Goal: Task Accomplishment & Management: Complete application form

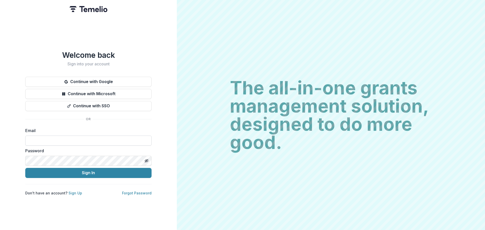
click at [85, 140] on input at bounding box center [88, 141] width 126 height 10
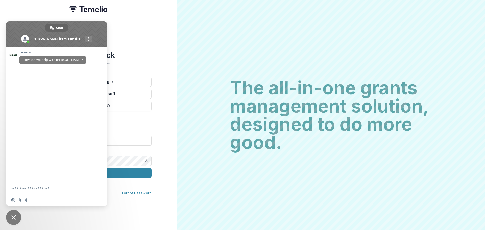
click at [83, 139] on body "Welcome back Sign into your account Continue with Google Continue with Microsof…" at bounding box center [242, 115] width 485 height 230
click at [15, 219] on span "Close chat" at bounding box center [13, 217] width 5 height 5
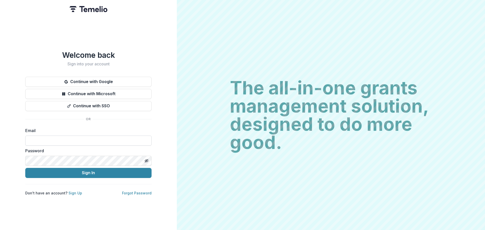
click at [100, 137] on input at bounding box center [88, 141] width 126 height 10
type input "**********"
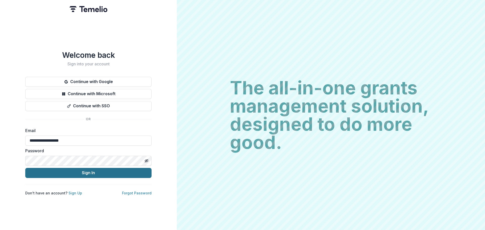
click at [86, 170] on button "Sign In" at bounding box center [88, 173] width 126 height 10
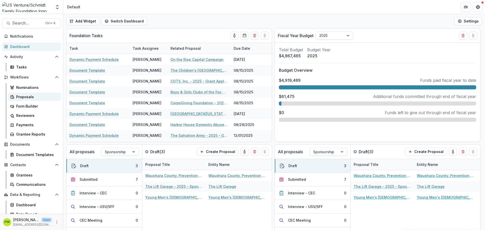
click at [34, 98] on div "Proposals" at bounding box center [36, 96] width 41 height 5
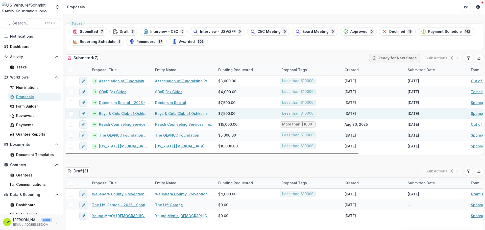
scroll to position [16, 0]
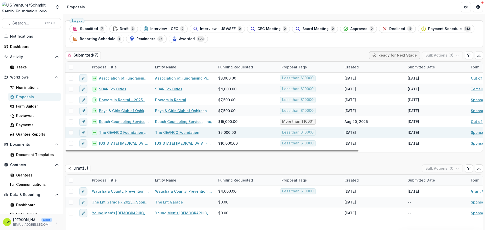
click at [107, 131] on link "The GEANCO Foundation - 2025 - Sponsorship Application Grant" at bounding box center [124, 132] width 50 height 5
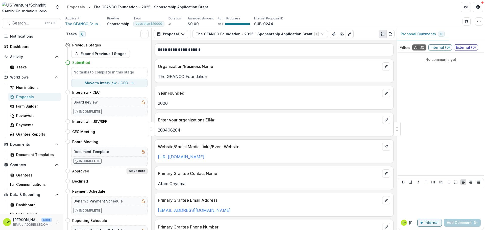
click at [127, 171] on button "Move here" at bounding box center [137, 171] width 21 height 6
select select "********"
select select "**********"
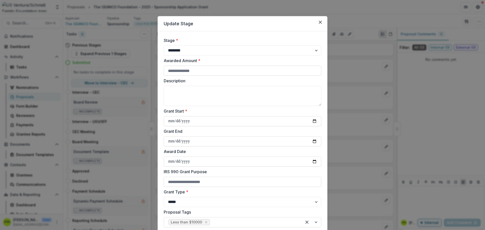
click at [187, 71] on input "Awarded Amount *" at bounding box center [243, 71] width 158 height 10
type input "****"
click at [181, 95] on textarea "Description" at bounding box center [243, 96] width 158 height 20
click at [228, 97] on textarea "**********" at bounding box center [243, 96] width 158 height 20
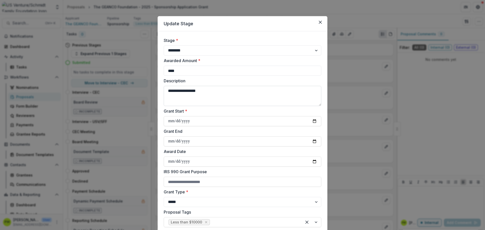
click at [218, 97] on textarea "**********" at bounding box center [243, 96] width 158 height 20
click at [166, 93] on textarea "**********" at bounding box center [243, 96] width 158 height 20
click at [217, 88] on textarea "**********" at bounding box center [243, 96] width 158 height 20
type textarea "**********"
click at [168, 118] on input "Grant Start *" at bounding box center [243, 121] width 158 height 10
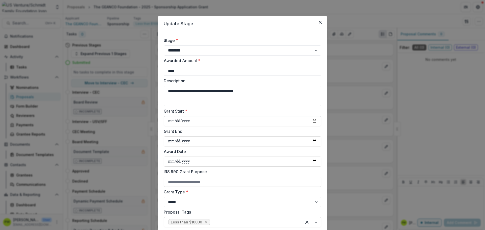
click at [171, 123] on input "Grant Start *" at bounding box center [243, 121] width 158 height 10
click at [312, 124] on input "Grant Start *" at bounding box center [243, 121] width 158 height 10
type input "**********"
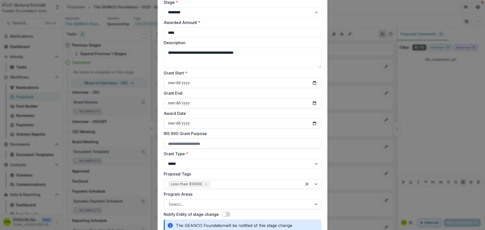
scroll to position [41, 0]
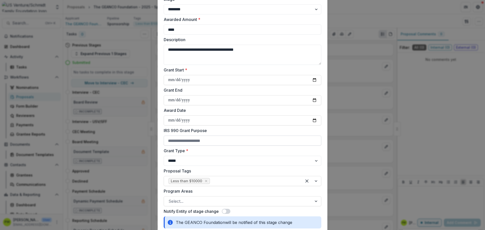
click at [194, 144] on input "IRS 990 Grant Purpose" at bounding box center [243, 141] width 158 height 10
click at [195, 159] on select "**********" at bounding box center [243, 161] width 158 height 10
click at [199, 145] on input "IRS 990 Grant Purpose" at bounding box center [243, 141] width 158 height 10
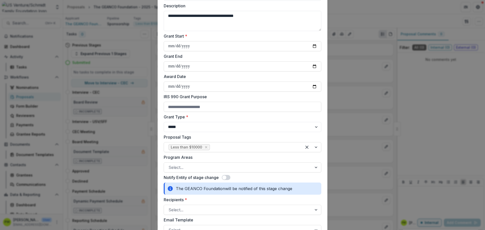
scroll to position [71, 0]
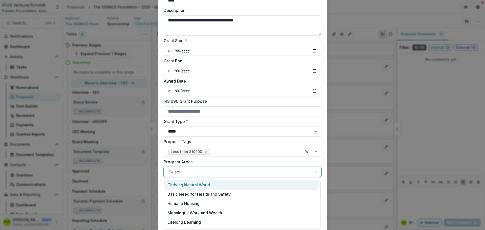
click at [198, 168] on div "Select..." at bounding box center [238, 172] width 148 height 8
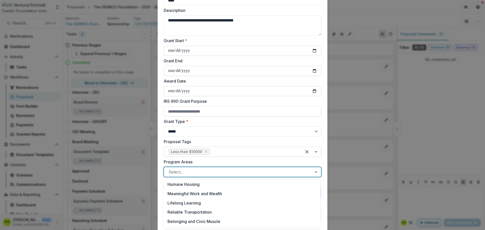
scroll to position [0, 0]
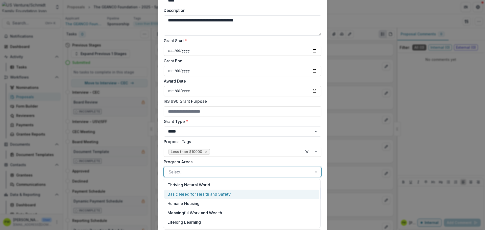
click at [206, 196] on div "Basic Need for Health and Safety" at bounding box center [241, 194] width 155 height 9
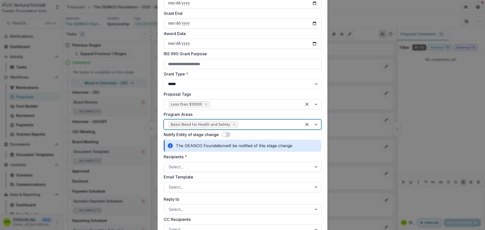
scroll to position [122, 0]
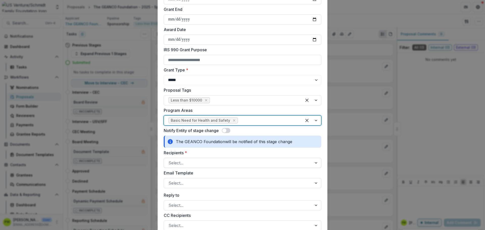
click at [195, 167] on div "Select..." at bounding box center [238, 163] width 148 height 8
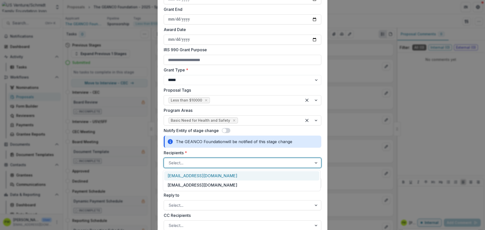
click at [201, 178] on div "aonyema@gmail.com" at bounding box center [241, 175] width 155 height 9
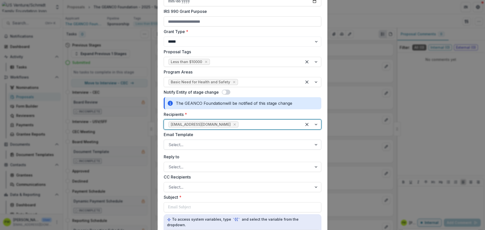
scroll to position [161, 0]
click at [187, 146] on div at bounding box center [238, 144] width 139 height 7
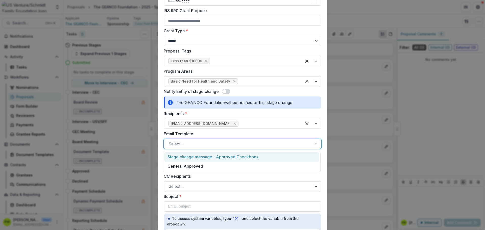
drag, startPoint x: 193, startPoint y: 166, endPoint x: 193, endPoint y: 159, distance: 6.6
click at [193, 159] on div "Stage change message - Approved Checkbook General Approved" at bounding box center [242, 161] width 158 height 21
click at [193, 159] on div "Stage change message - Approved Checkbook" at bounding box center [241, 156] width 155 height 9
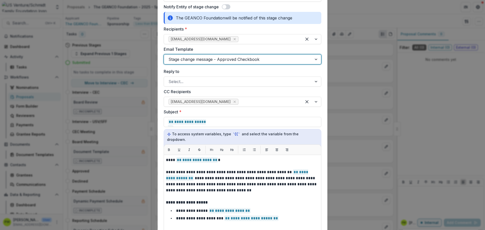
scroll to position [246, 0]
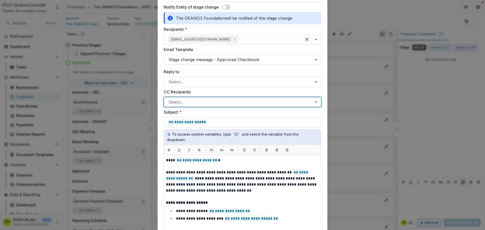
click at [315, 103] on div at bounding box center [316, 102] width 9 height 10
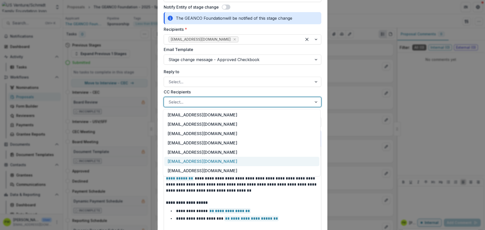
click at [216, 163] on div "knelson@usventure.com" at bounding box center [241, 161] width 155 height 9
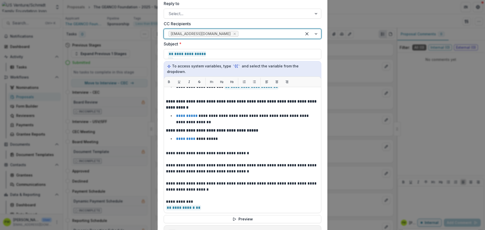
scroll to position [314, 0]
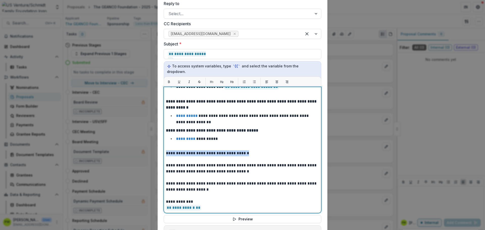
drag, startPoint x: 255, startPoint y: 150, endPoint x: 166, endPoint y: 149, distance: 89.2
click at [166, 150] on p "**********" at bounding box center [242, 153] width 152 height 6
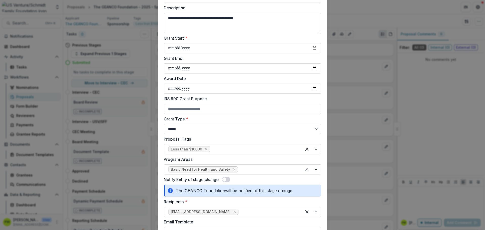
scroll to position [72, 0]
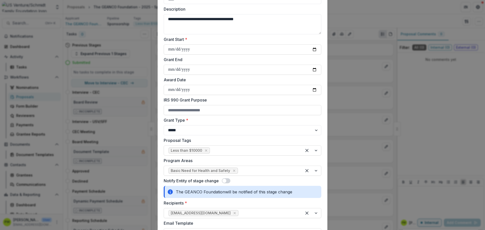
click at [225, 181] on span at bounding box center [224, 181] width 4 height 4
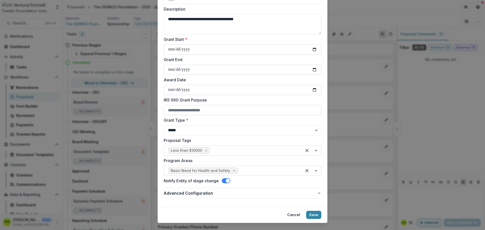
click at [225, 181] on span at bounding box center [226, 180] width 9 height 5
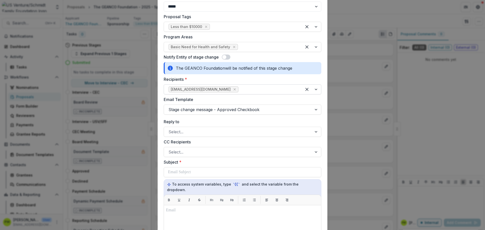
scroll to position [196, 0]
click at [199, 172] on div at bounding box center [242, 172] width 149 height 10
click at [228, 58] on span at bounding box center [226, 56] width 9 height 5
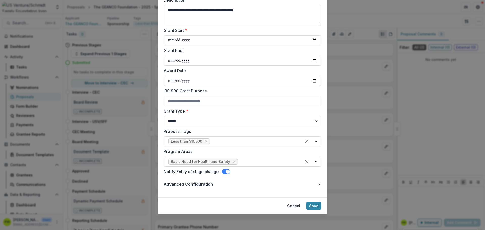
scroll to position [81, 0]
click at [224, 171] on span at bounding box center [226, 171] width 9 height 5
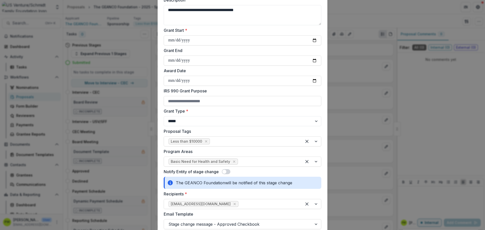
scroll to position [196, 0]
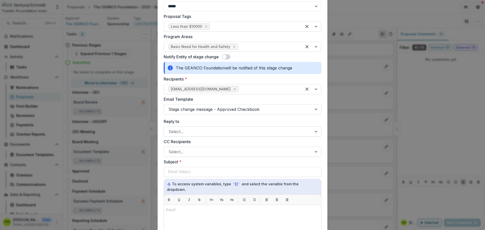
click at [199, 133] on div at bounding box center [238, 131] width 139 height 7
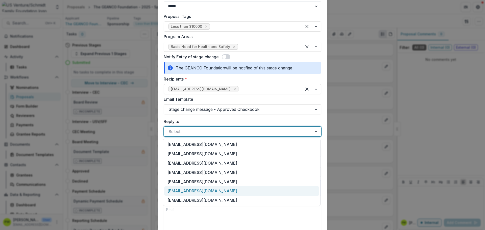
click at [204, 190] on div "knelson@usventure.com" at bounding box center [241, 191] width 155 height 9
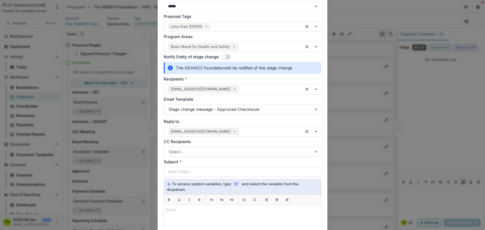
click at [199, 147] on div "CC Recipients Select..." at bounding box center [243, 148] width 158 height 18
click at [233, 132] on icon "Remove knelson@usventure.com" at bounding box center [235, 132] width 4 height 4
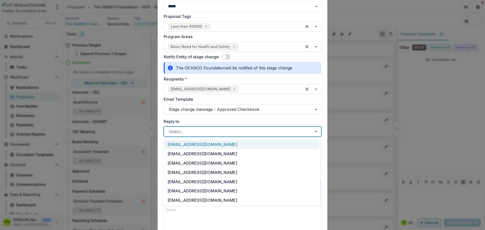
click at [193, 132] on div at bounding box center [238, 131] width 139 height 7
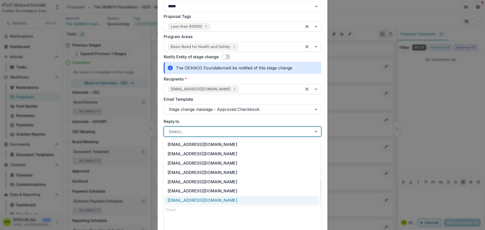
click at [198, 199] on div "[EMAIL_ADDRESS][DOMAIN_NAME]" at bounding box center [241, 200] width 155 height 9
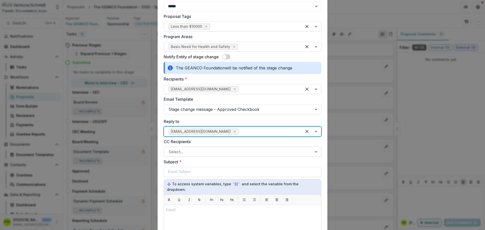
click at [187, 154] on div at bounding box center [238, 151] width 139 height 7
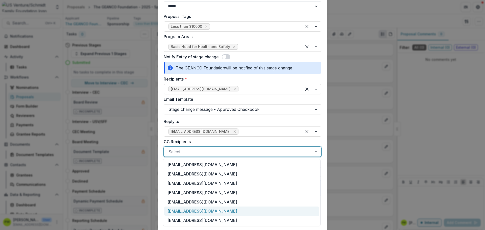
click at [198, 213] on div "knelson@usventure.com" at bounding box center [241, 211] width 155 height 9
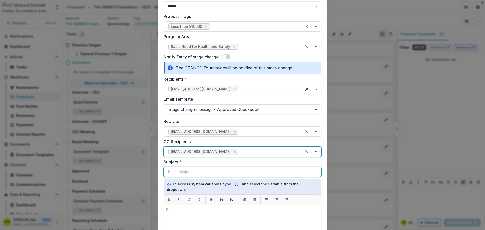
click at [197, 168] on div at bounding box center [242, 172] width 149 height 10
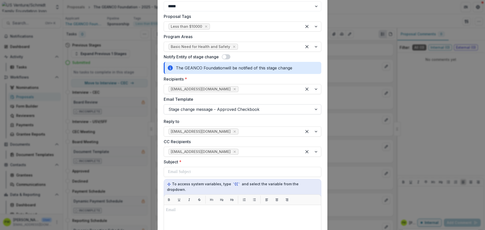
click at [211, 113] on div "Stage change message - Approved Checkbook" at bounding box center [238, 109] width 148 height 8
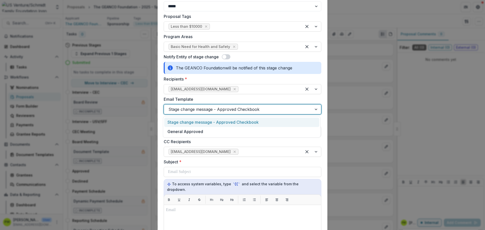
click at [210, 125] on div "Stage change message - Approved Checkbook" at bounding box center [241, 122] width 155 height 9
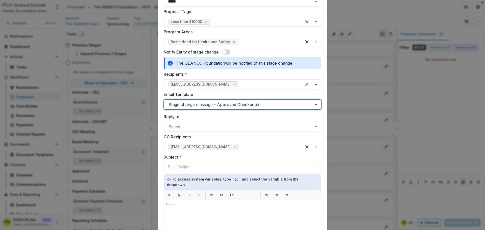
scroll to position [199, 0]
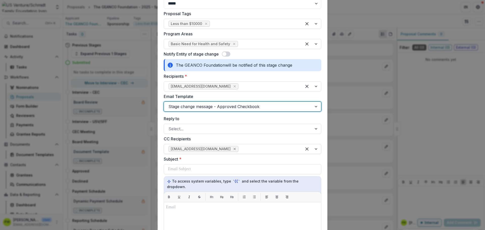
click at [234, 149] on icon "Remove klendved@usventure.com" at bounding box center [235, 149] width 2 height 2
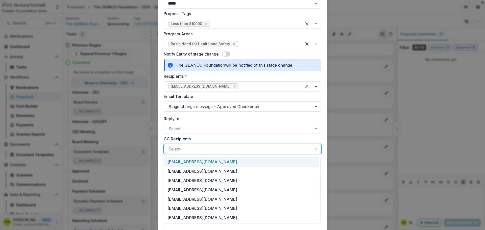
click at [312, 146] on div at bounding box center [316, 149] width 9 height 10
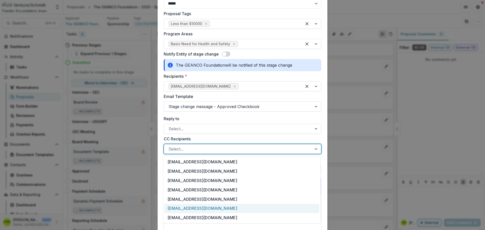
click at [224, 209] on div "knelson@usventure.com" at bounding box center [241, 208] width 155 height 9
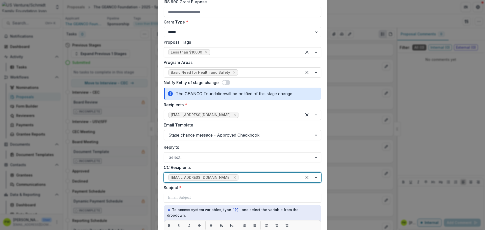
scroll to position [170, 0]
click at [245, 134] on div at bounding box center [238, 135] width 139 height 7
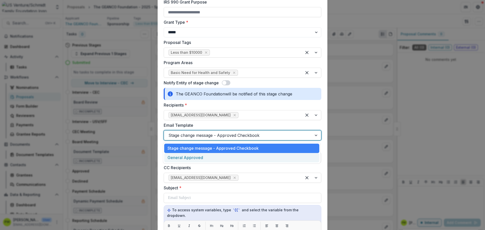
click at [239, 158] on div "General Approved" at bounding box center [241, 157] width 155 height 9
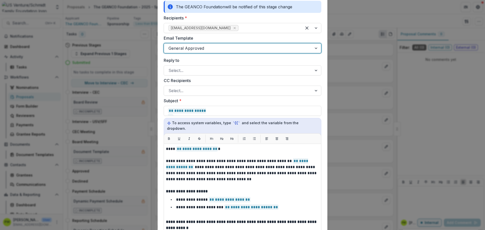
scroll to position [256, 0]
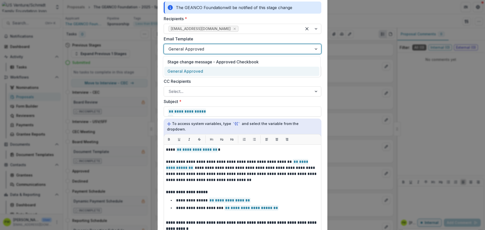
click at [222, 49] on div at bounding box center [238, 48] width 139 height 7
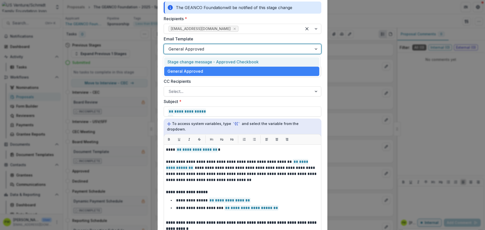
click at [218, 62] on div "Stage change message - Approved Checkbook" at bounding box center [241, 61] width 155 height 9
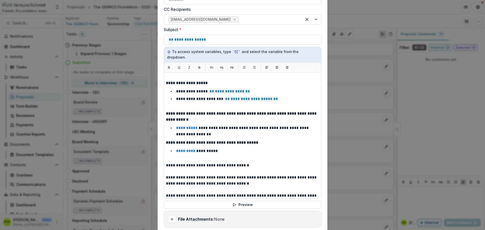
scroll to position [40, 0]
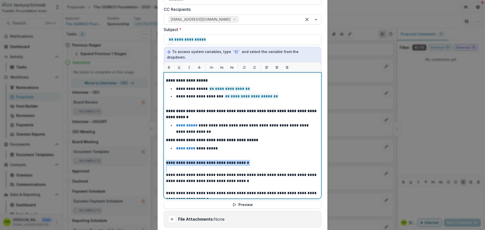
drag, startPoint x: 254, startPoint y: 162, endPoint x: 163, endPoint y: 157, distance: 90.9
click at [164, 157] on div "**********" at bounding box center [243, 136] width 158 height 126
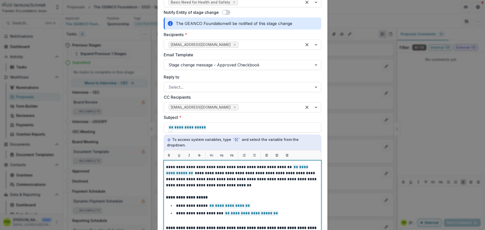
scroll to position [240, 0]
click at [233, 107] on icon "Remove klendved@usventure.com" at bounding box center [235, 107] width 4 height 4
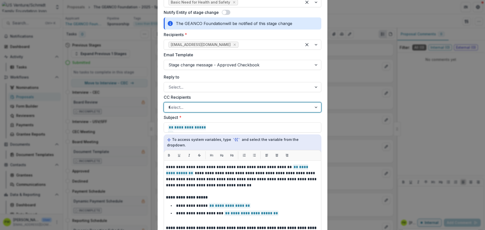
type input "**"
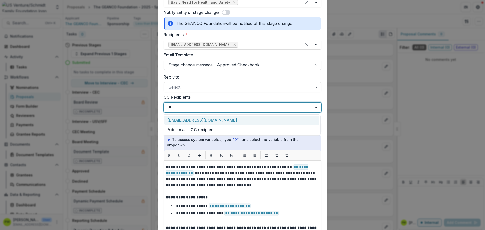
click at [209, 119] on div "knelson@usventure.com" at bounding box center [241, 120] width 155 height 9
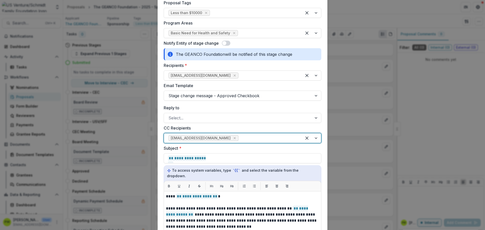
scroll to position [209, 0]
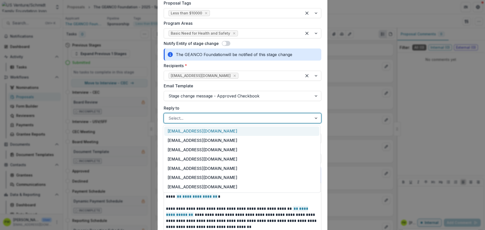
click at [242, 121] on div at bounding box center [238, 118] width 139 height 7
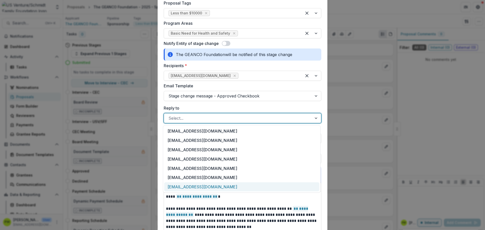
click at [229, 188] on div "[EMAIL_ADDRESS][DOMAIN_NAME]" at bounding box center [241, 186] width 155 height 9
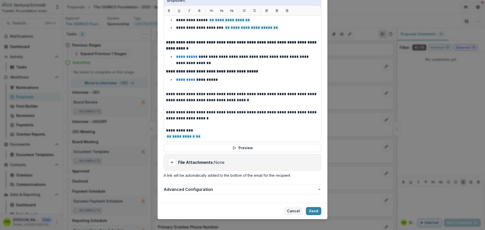
scroll to position [383, 0]
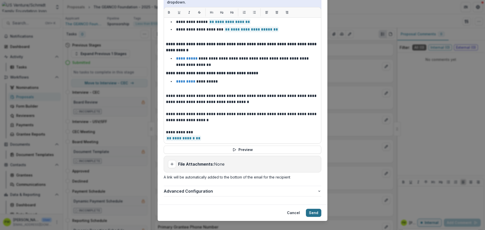
click at [316, 209] on button "Send" at bounding box center [313, 213] width 15 height 8
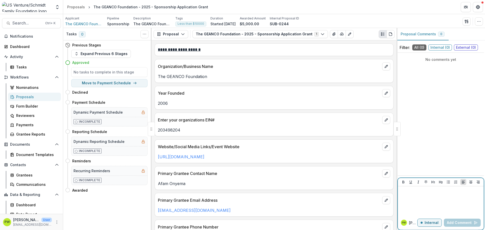
click at [420, 193] on p at bounding box center [441, 192] width 82 height 6
click at [456, 223] on button "Add Comment" at bounding box center [462, 223] width 37 height 8
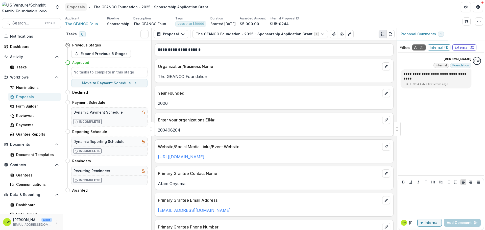
click at [75, 7] on div "Proposals" at bounding box center [76, 6] width 18 height 5
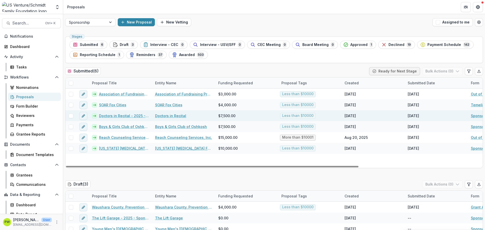
click at [123, 116] on link "Doctors in Recital - 2025 - Sponsorship Application Grant" at bounding box center [124, 115] width 50 height 5
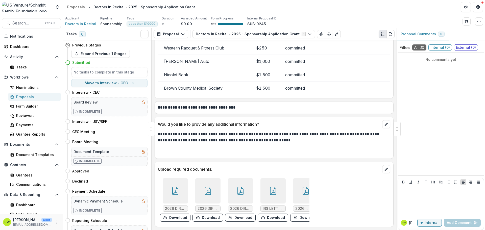
scroll to position [0, 9]
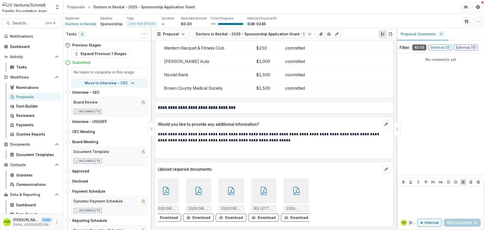
click at [293, 188] on icon at bounding box center [296, 191] width 6 height 8
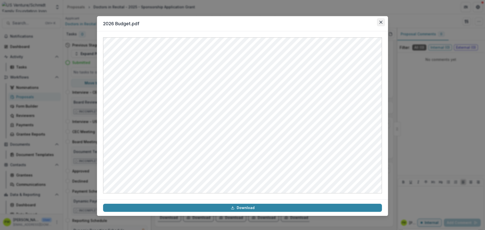
click at [382, 24] on button "Close" at bounding box center [381, 22] width 8 height 8
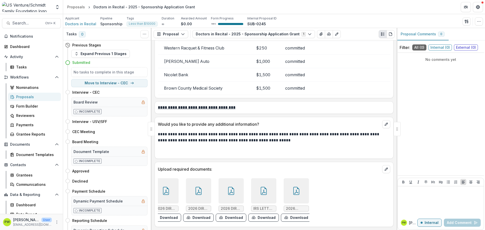
scroll to position [1358, 0]
click at [200, 192] on div at bounding box center [198, 190] width 25 height 25
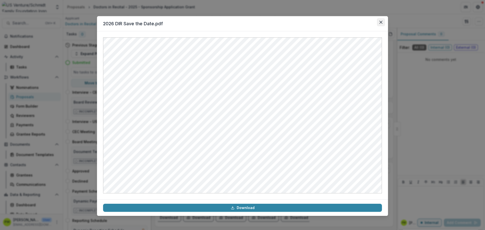
click at [380, 23] on icon "Close" at bounding box center [381, 22] width 3 height 3
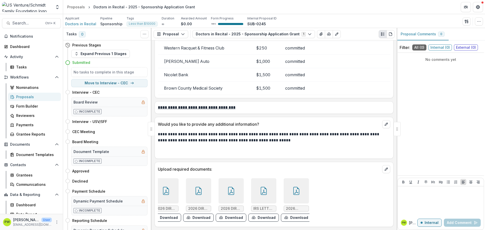
scroll to position [0, 0]
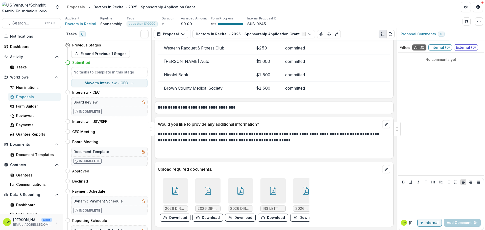
click at [177, 189] on icon at bounding box center [175, 191] width 8 height 8
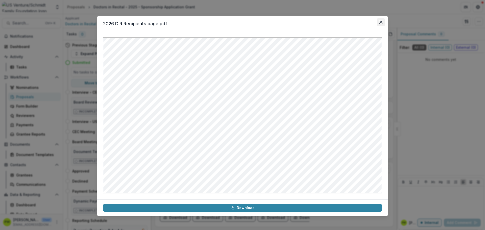
click at [382, 20] on button "Close" at bounding box center [381, 22] width 8 height 8
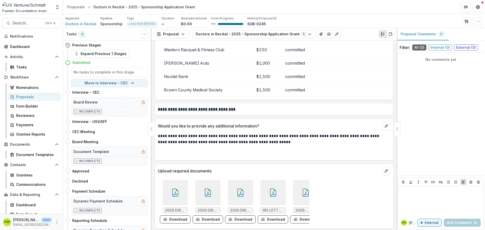
scroll to position [1352, 0]
click at [204, 186] on div at bounding box center [207, 192] width 25 height 25
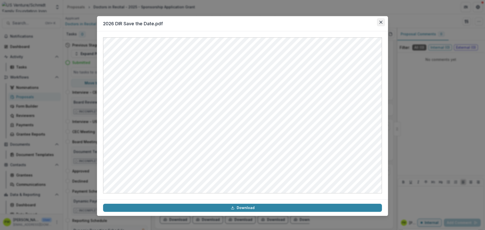
click at [381, 22] on icon "Close" at bounding box center [381, 22] width 3 height 3
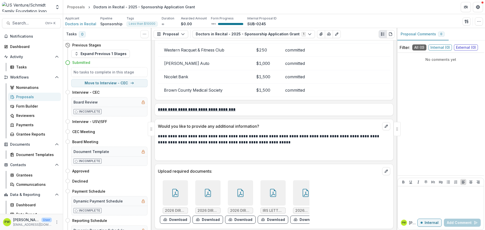
click at [248, 190] on div at bounding box center [240, 192] width 25 height 25
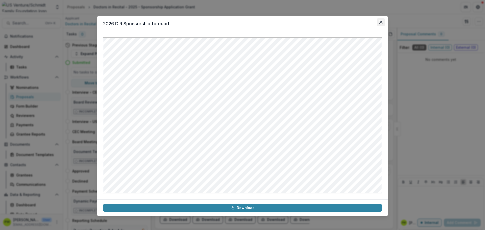
click at [381, 22] on icon "Close" at bounding box center [381, 22] width 3 height 3
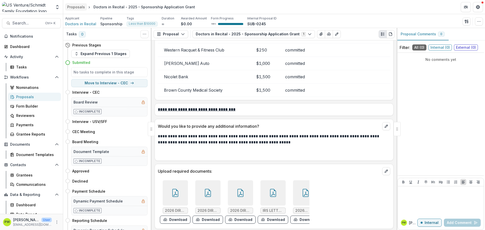
click at [71, 7] on div "Proposals" at bounding box center [76, 6] width 18 height 5
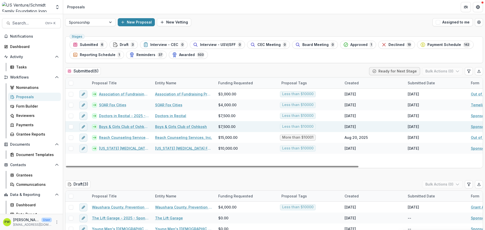
click at [127, 128] on link "Boys & Girls Club of Oshkosh - 2025 - Sponsorship Application Grant" at bounding box center [124, 126] width 50 height 5
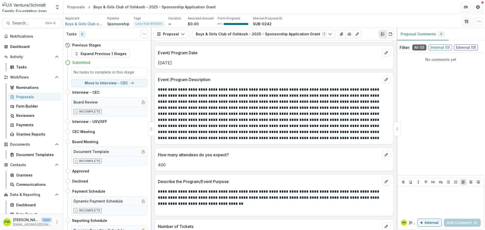
scroll to position [582, 0]
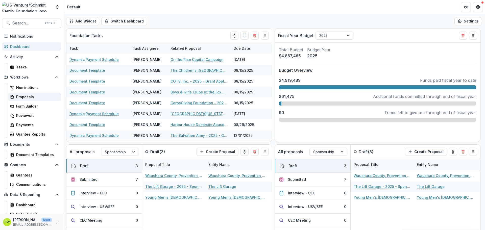
click at [40, 97] on div "Proposals" at bounding box center [36, 96] width 41 height 5
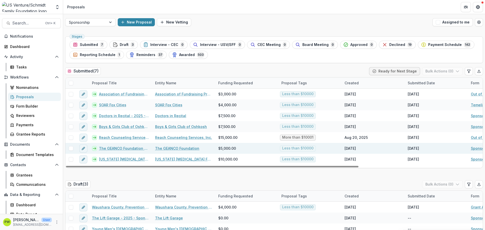
click at [129, 148] on link "The GEANCO Foundation - 2025 - Sponsorship Application Grant" at bounding box center [124, 148] width 50 height 5
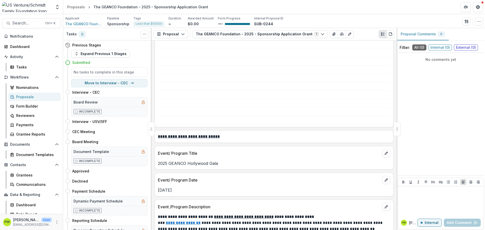
scroll to position [515, 0]
click at [23, 95] on div "Proposals" at bounding box center [36, 96] width 41 height 5
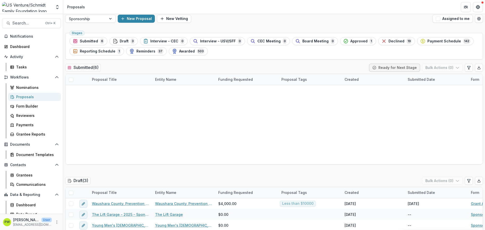
scroll to position [3, 0]
click at [96, 20] on div at bounding box center [86, 19] width 34 height 6
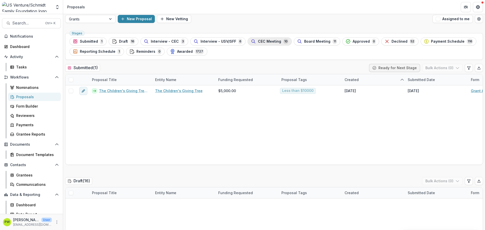
click at [258, 44] on div "CEC Meeting 10" at bounding box center [270, 42] width 38 height 6
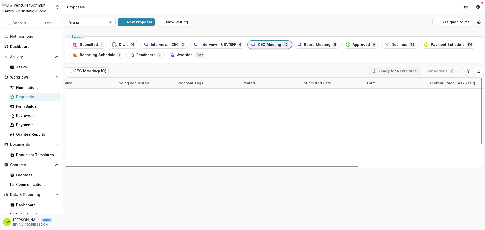
scroll to position [0, 175]
click at [476, 22] on button "Open table manager" at bounding box center [479, 22] width 8 height 8
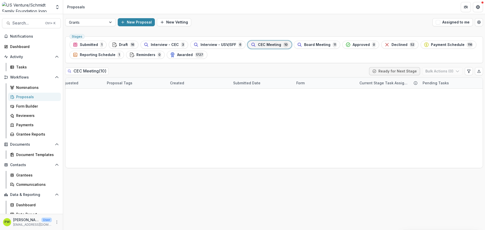
click at [4, 230] on icon "Close" at bounding box center [2, 234] width 4 height 4
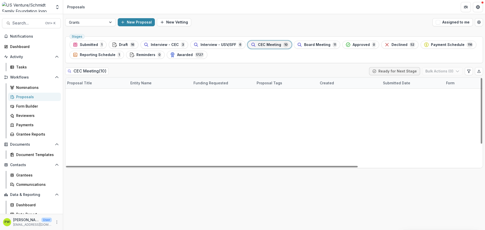
scroll to position [0, 0]
click at [179, 160] on link "We All Rise: African American Resource Center Inc." at bounding box center [183, 159] width 57 height 5
click at [168, 116] on link "Food Bank of the Rockies Inc" at bounding box center [180, 115] width 51 height 5
click at [183, 135] on link "Special Olympics [US_STATE], INC." at bounding box center [183, 137] width 57 height 5
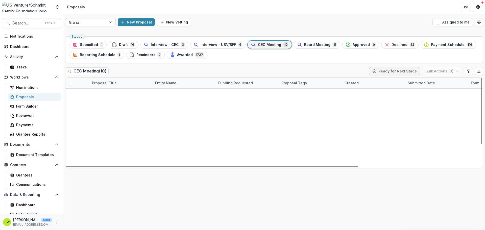
click at [105, 139] on link "Special Olympics [US_STATE], INC. - 2025 - Grant Application" at bounding box center [124, 137] width 50 height 5
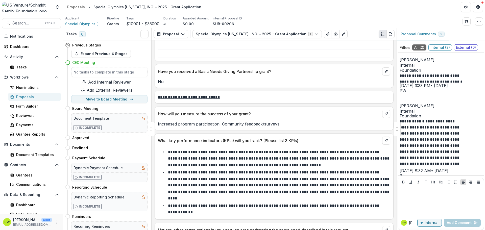
scroll to position [1304, 0]
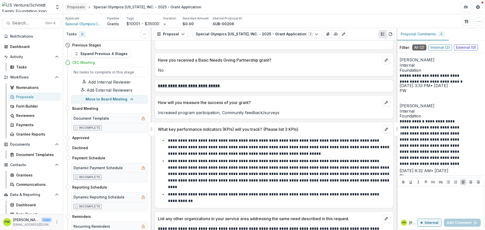
click at [79, 7] on div "Proposals" at bounding box center [76, 6] width 18 height 5
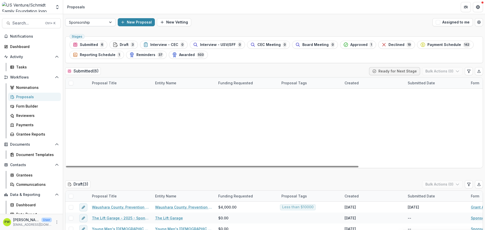
click at [94, 22] on div at bounding box center [86, 22] width 34 height 6
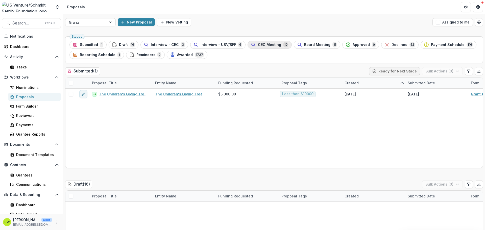
click at [263, 48] on div "CEC Meeting 10" at bounding box center [270, 45] width 38 height 6
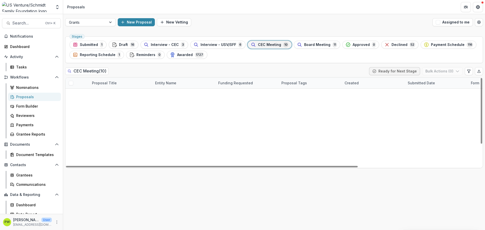
scroll to position [29, 0]
click at [132, 146] on link "Achieve [GEOGRAPHIC_DATA] - 2025 - Grant Application" at bounding box center [124, 148] width 50 height 5
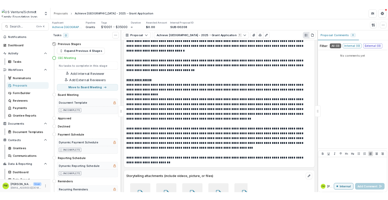
scroll to position [2262, 0]
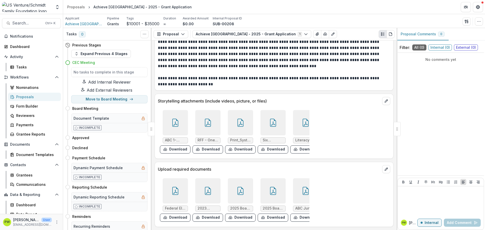
click at [273, 119] on icon at bounding box center [273, 123] width 8 height 8
click at [4, 230] on button "Close" at bounding box center [2, 233] width 4 height 6
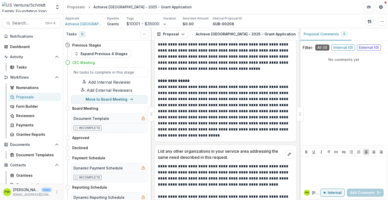
scroll to position [2826, 0]
